Goal: Transaction & Acquisition: Purchase product/service

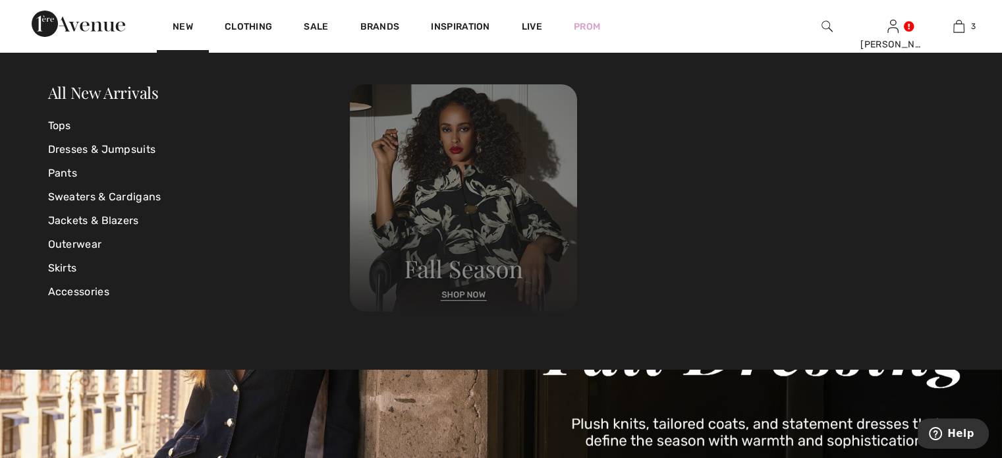
click at [463, 291] on img at bounding box center [463, 197] width 227 height 227
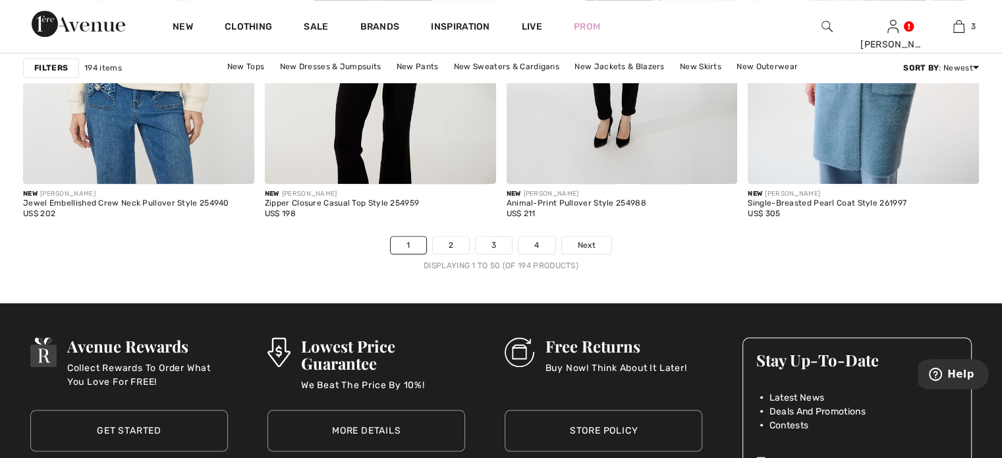
scroll to position [6222, 0]
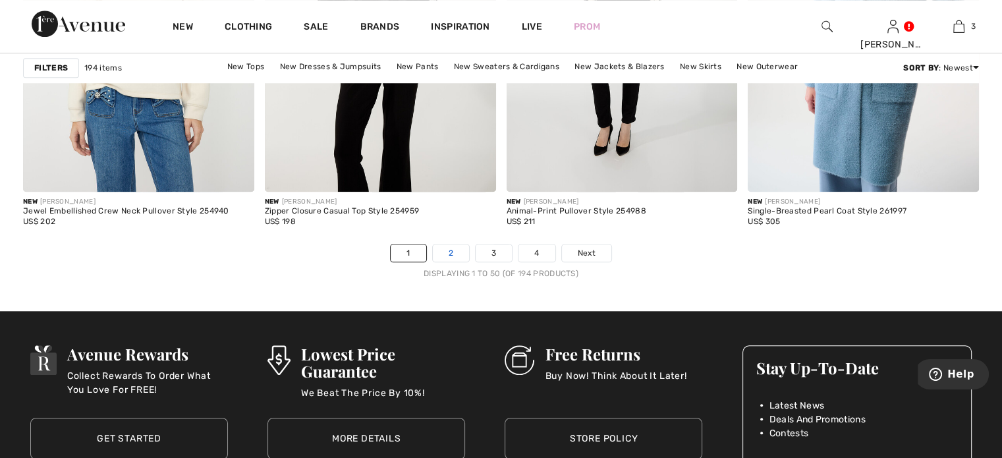
click at [447, 244] on link "2" at bounding box center [451, 252] width 36 height 17
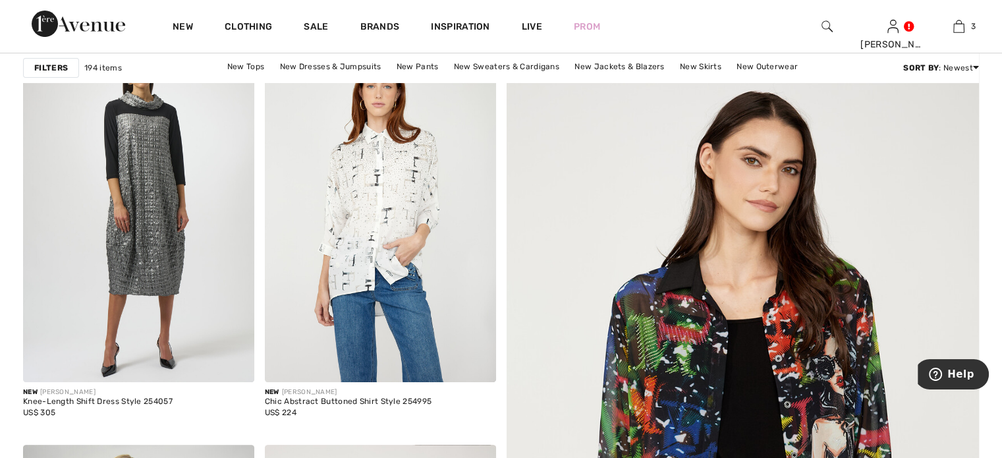
scroll to position [232, 0]
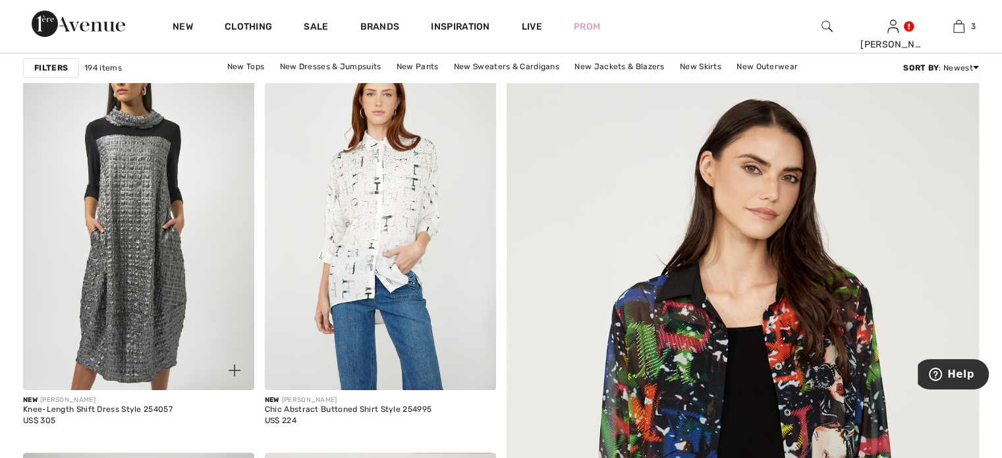
click at [169, 232] on img at bounding box center [138, 216] width 231 height 347
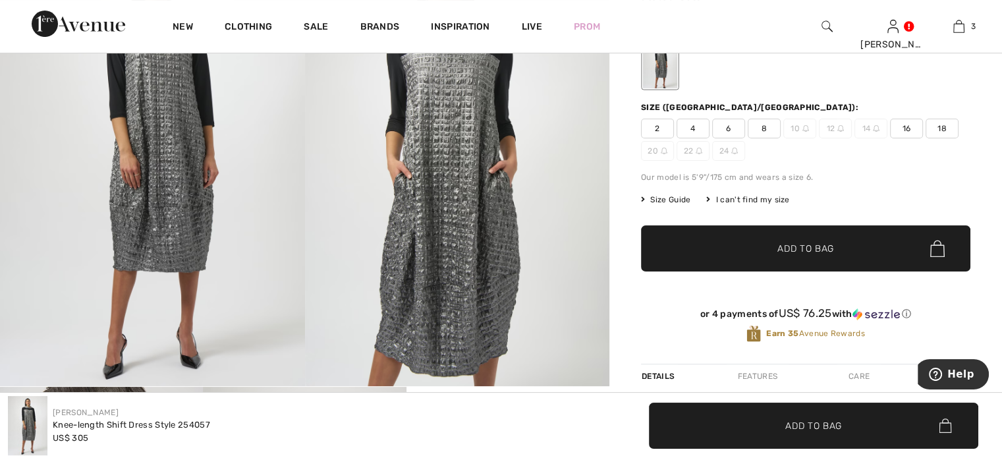
scroll to position [196, 0]
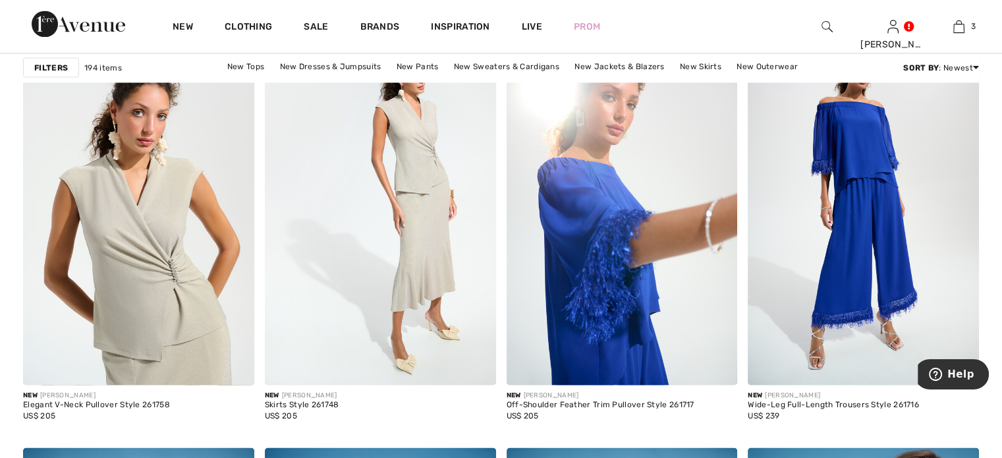
scroll to position [2449, 0]
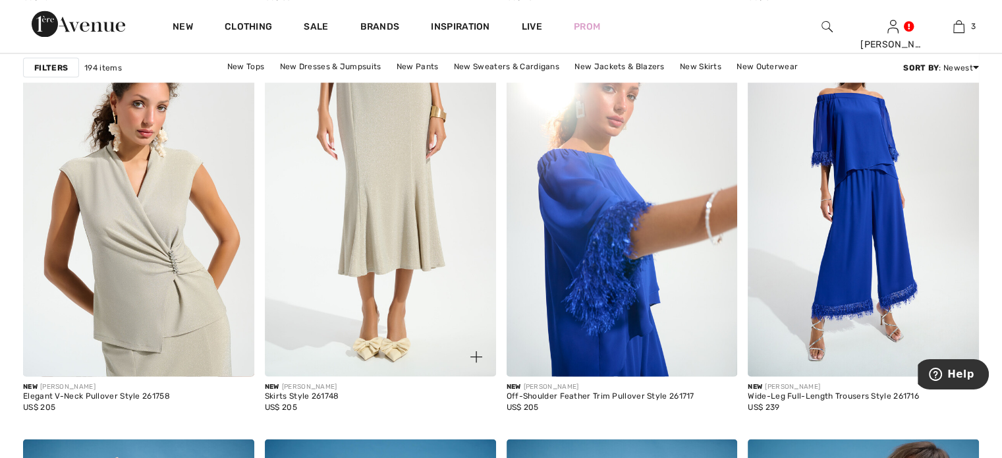
click at [399, 215] on img at bounding box center [380, 203] width 231 height 347
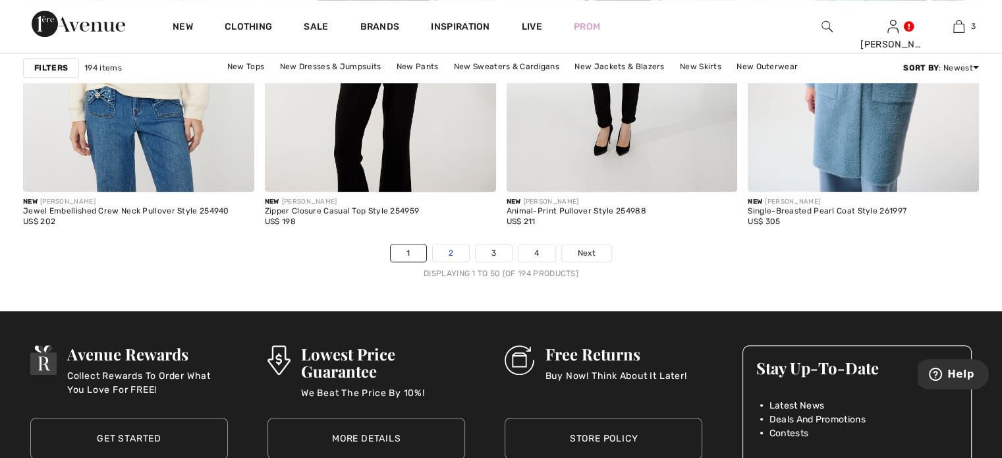
click at [445, 248] on link "2" at bounding box center [451, 252] width 36 height 17
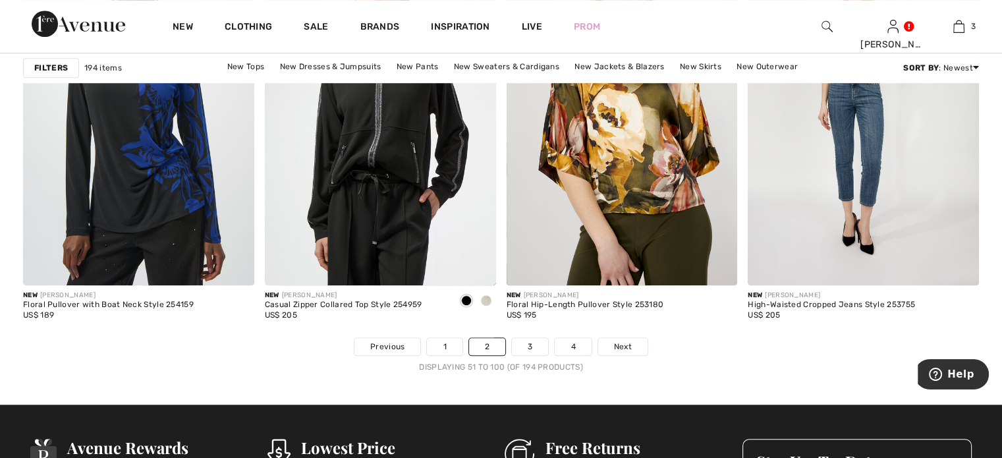
scroll to position [6137, 0]
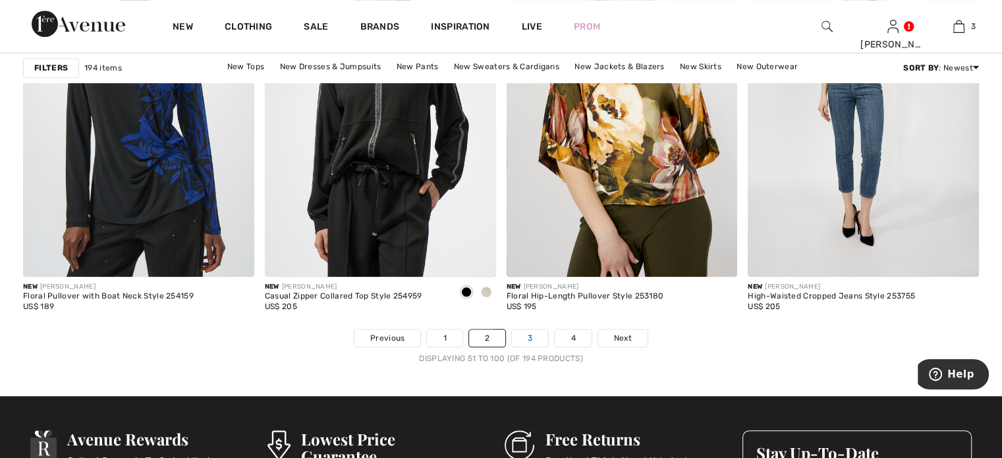
click at [526, 330] on link "3" at bounding box center [530, 337] width 36 height 17
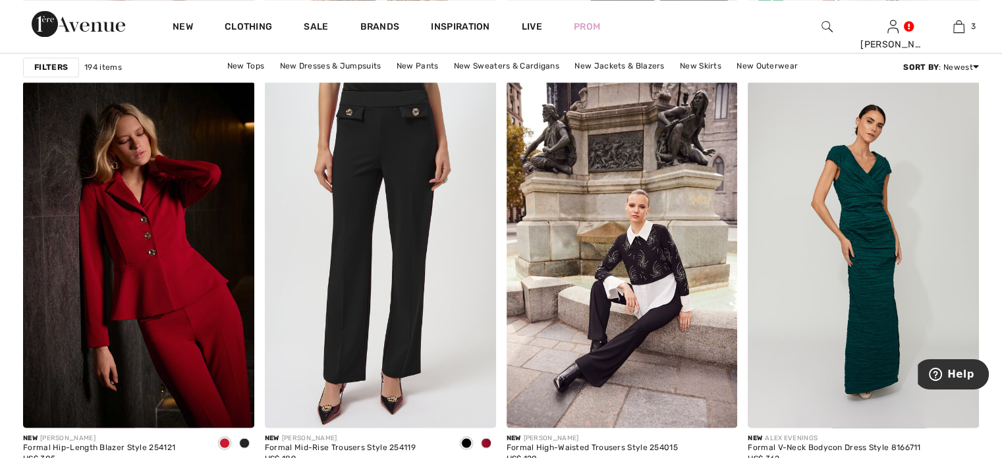
scroll to position [2406, 0]
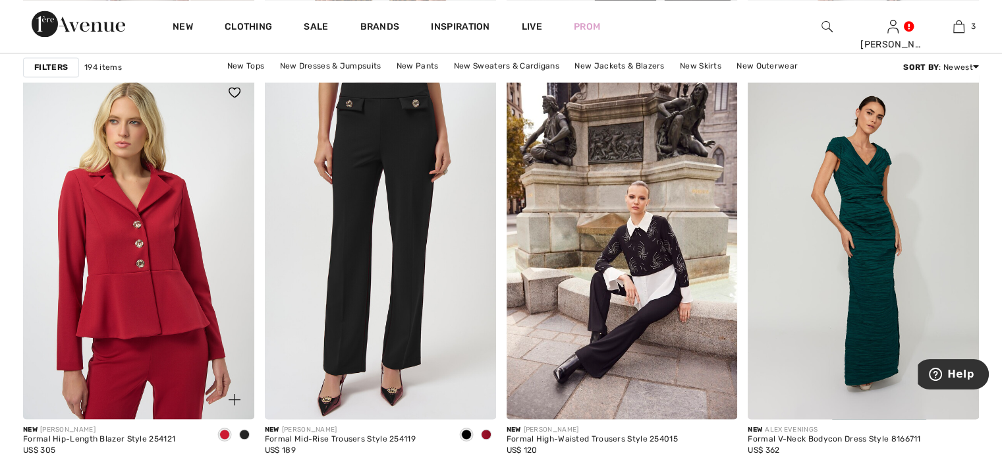
click at [172, 212] on img at bounding box center [138, 245] width 231 height 347
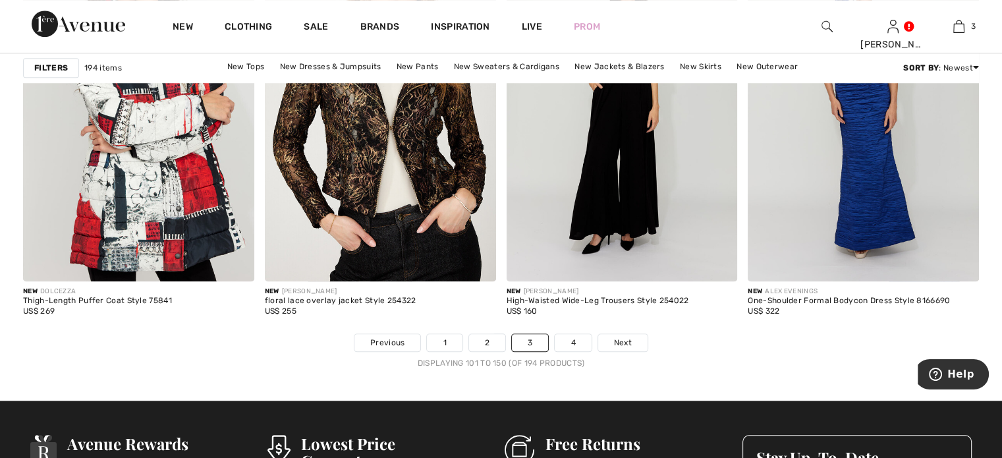
scroll to position [6108, 0]
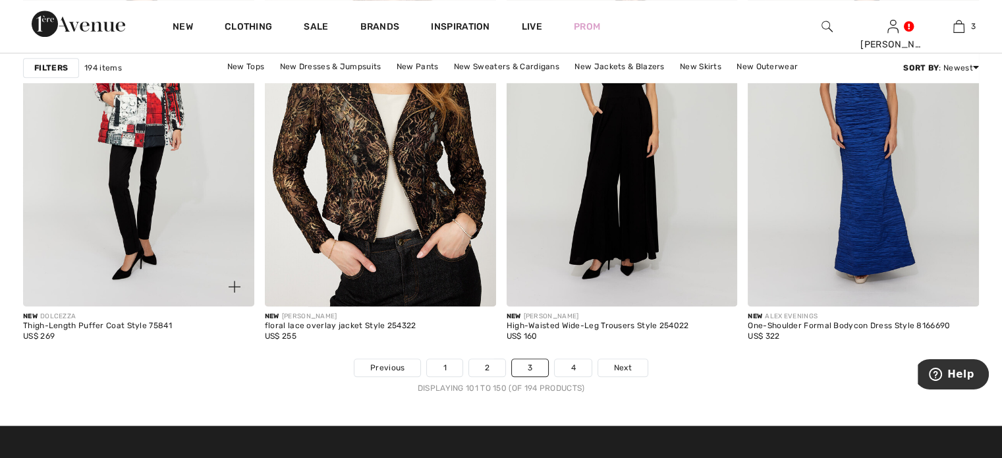
click at [67, 186] on img at bounding box center [138, 133] width 231 height 347
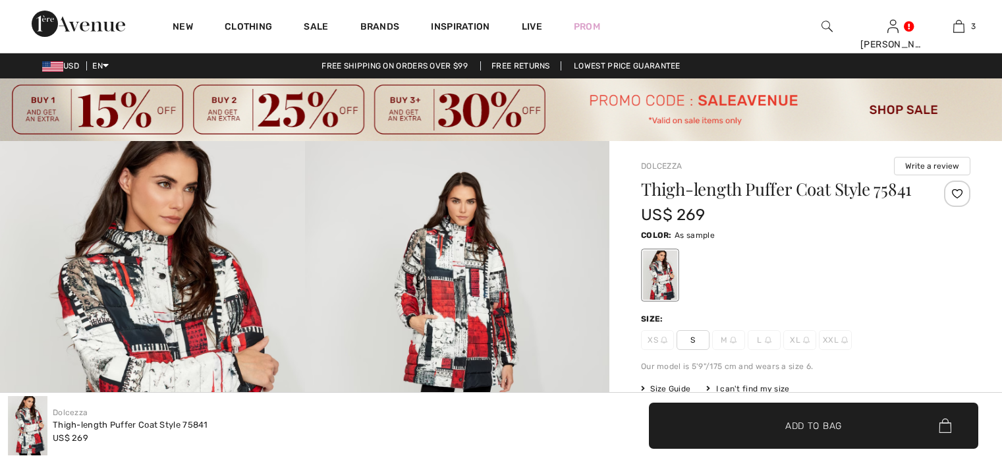
checkbox input "true"
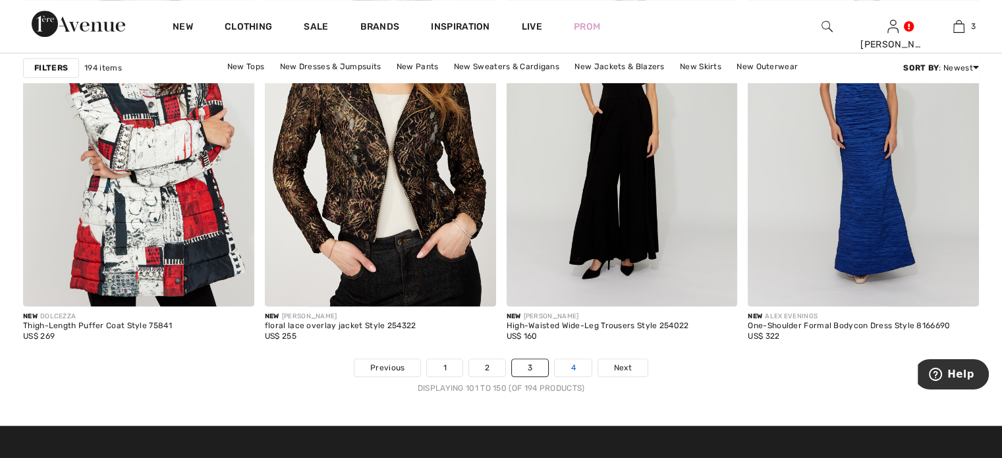
click at [573, 370] on link "4" at bounding box center [573, 367] width 36 height 17
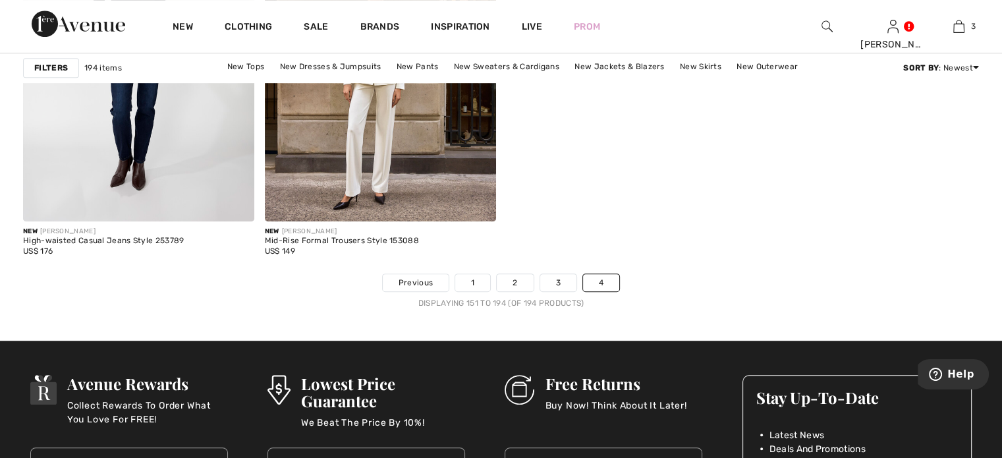
scroll to position [5776, 0]
